Goal: Information Seeking & Learning: Learn about a topic

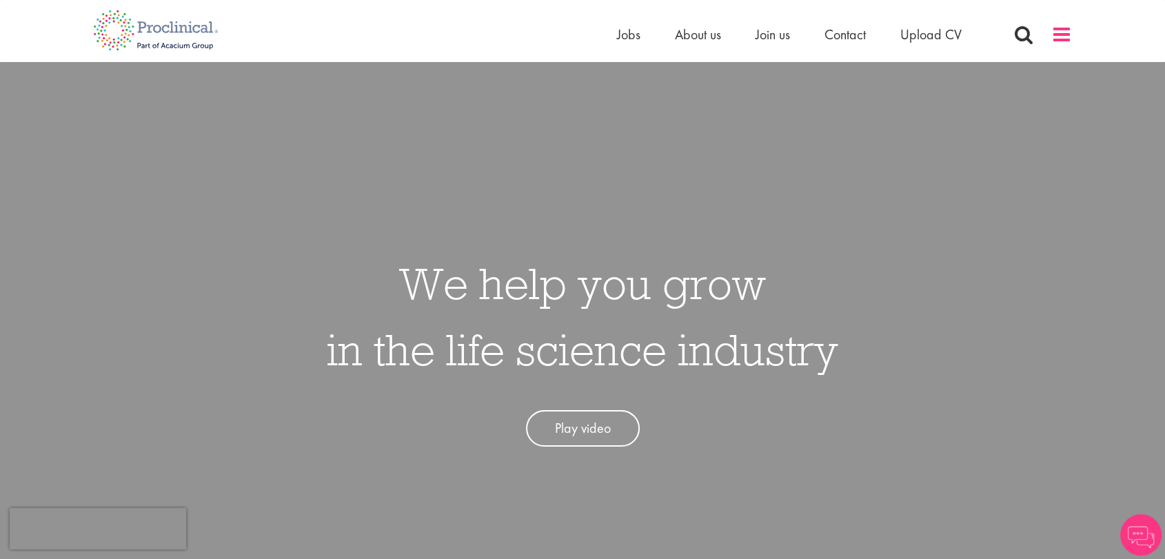
click at [1061, 35] on span at bounding box center [1061, 34] width 21 height 21
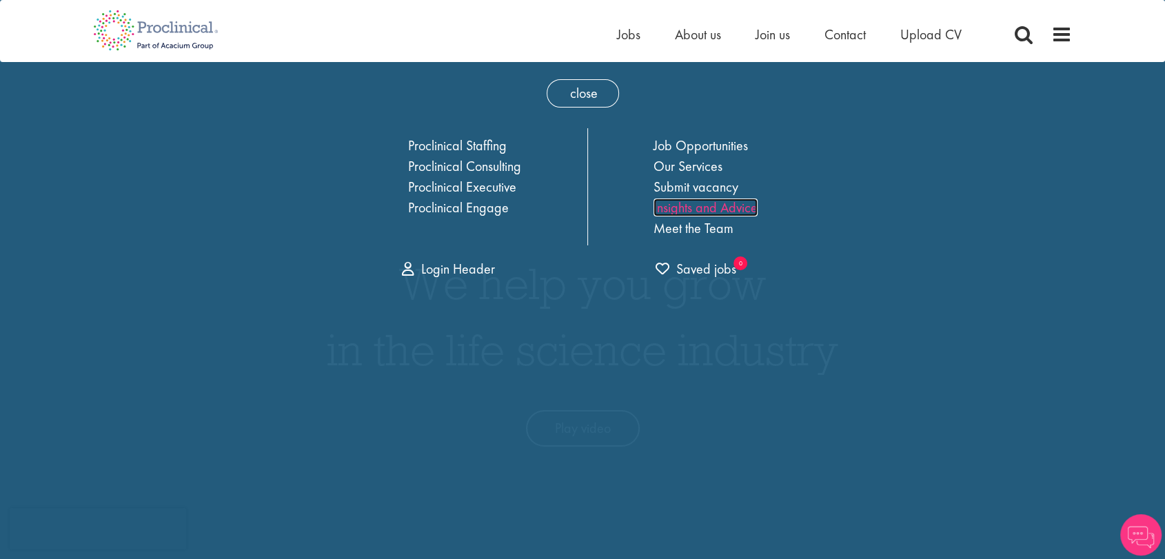
click at [728, 199] on link "Insights and Advice" at bounding box center [705, 207] width 104 height 18
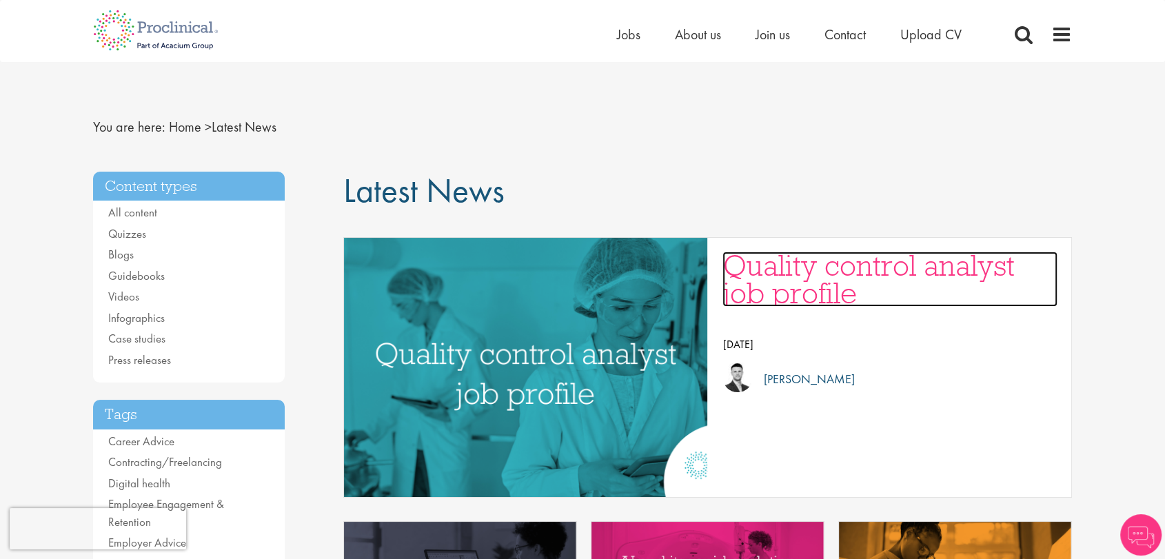
drag, startPoint x: 0, startPoint y: 0, endPoint x: 732, endPoint y: 265, distance: 778.6
click at [732, 265] on h3 "Quality control analyst job profile" at bounding box center [889, 279] width 335 height 55
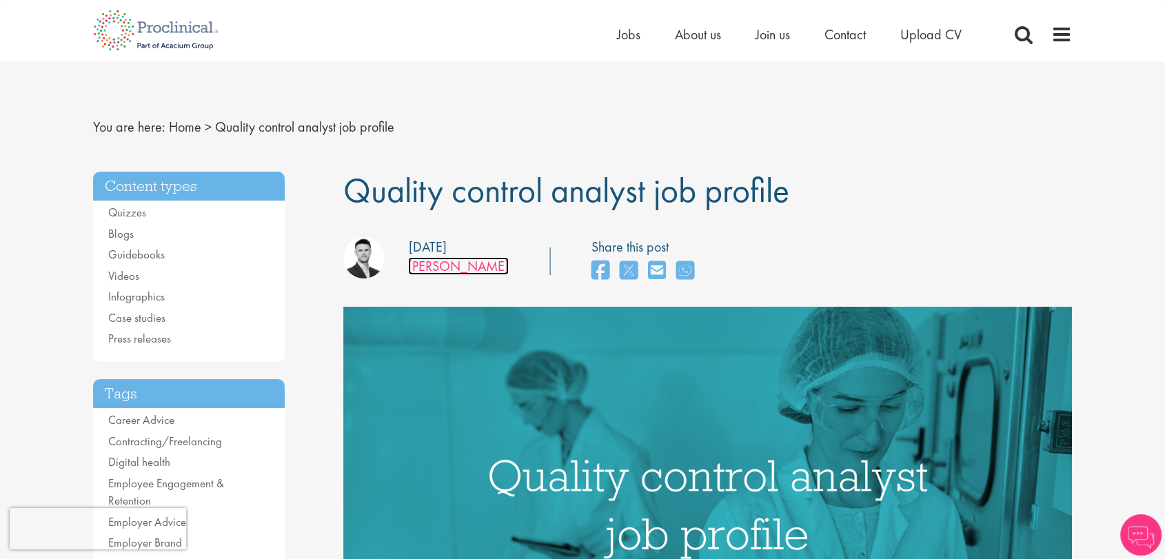
click at [409, 261] on link "[PERSON_NAME]" at bounding box center [458, 266] width 101 height 18
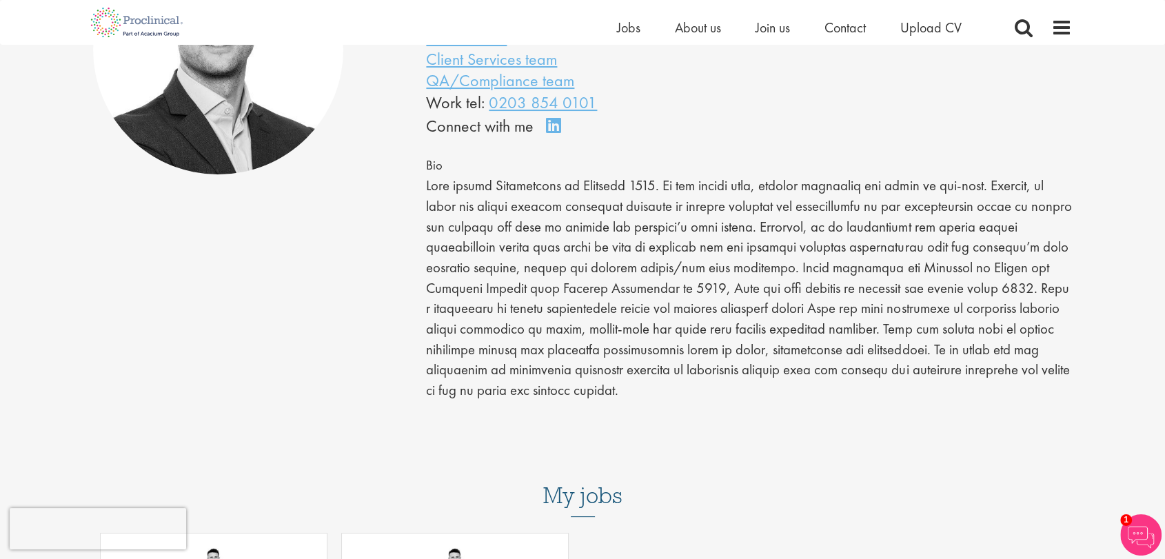
scroll to position [77, 0]
